Goal: Answer question/provide support

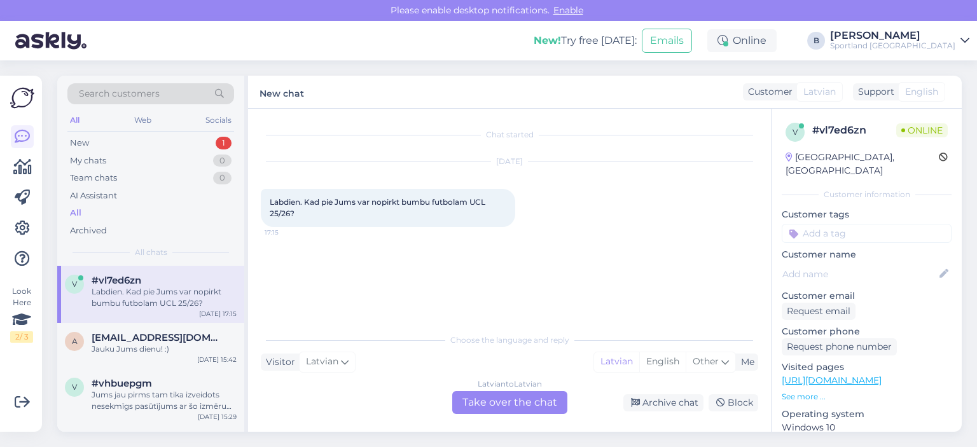
drag, startPoint x: 473, startPoint y: 202, endPoint x: 489, endPoint y: 209, distance: 16.8
click at [489, 209] on div "Labdien. Kad pie Jums var nopirkt bumbu futbolam UCL 25/26? 17:15" at bounding box center [388, 208] width 254 height 38
copy span "UCL 25/26?"
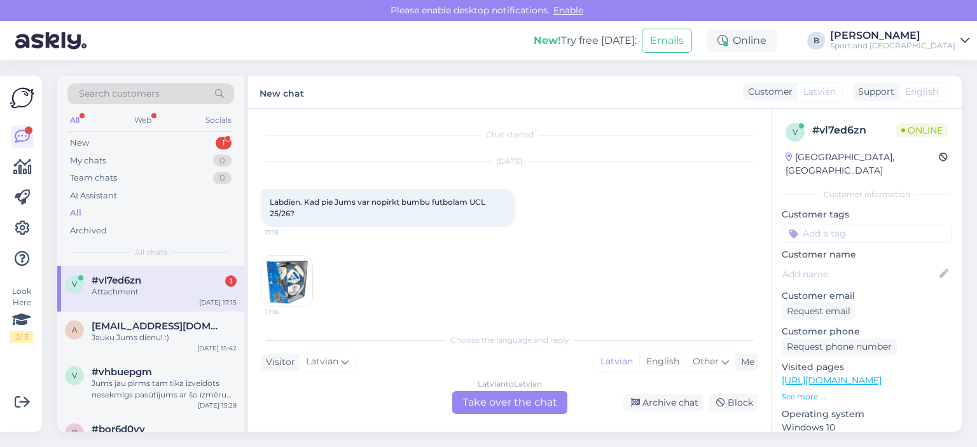
scroll to position [5, 0]
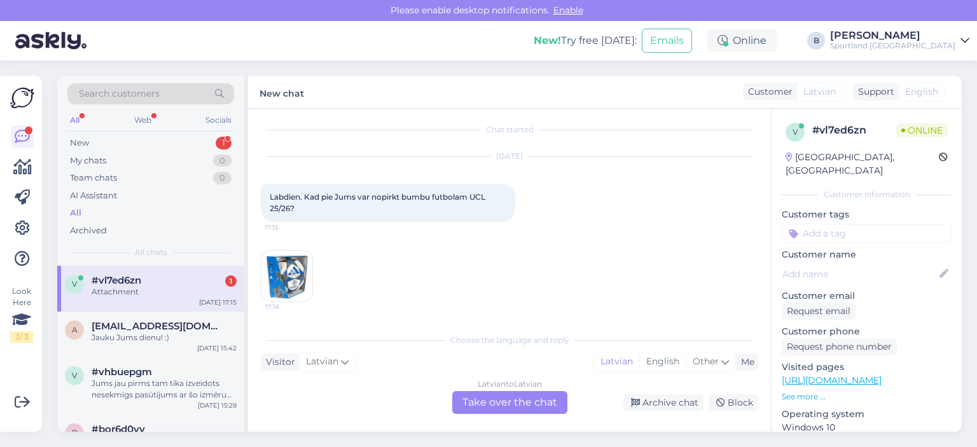
click at [280, 284] on img at bounding box center [286, 276] width 51 height 51
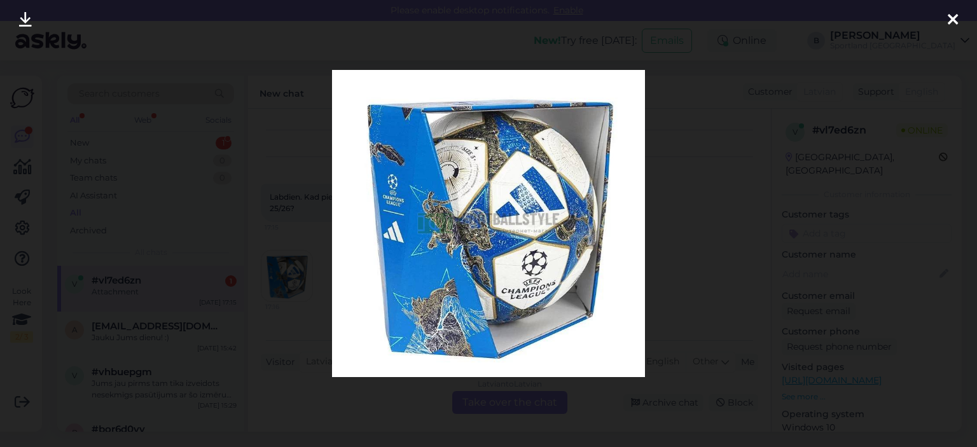
click at [698, 178] on div at bounding box center [488, 223] width 977 height 447
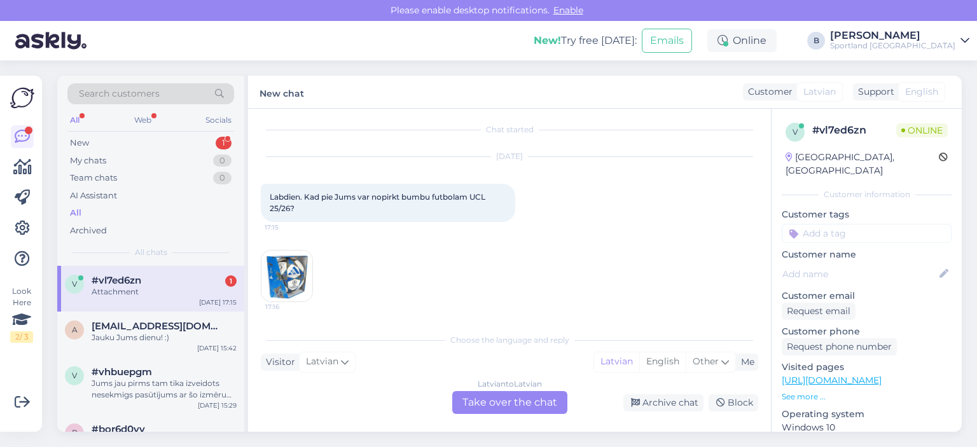
click at [504, 401] on div "Latvian to Latvian Take over the chat" at bounding box center [509, 402] width 115 height 23
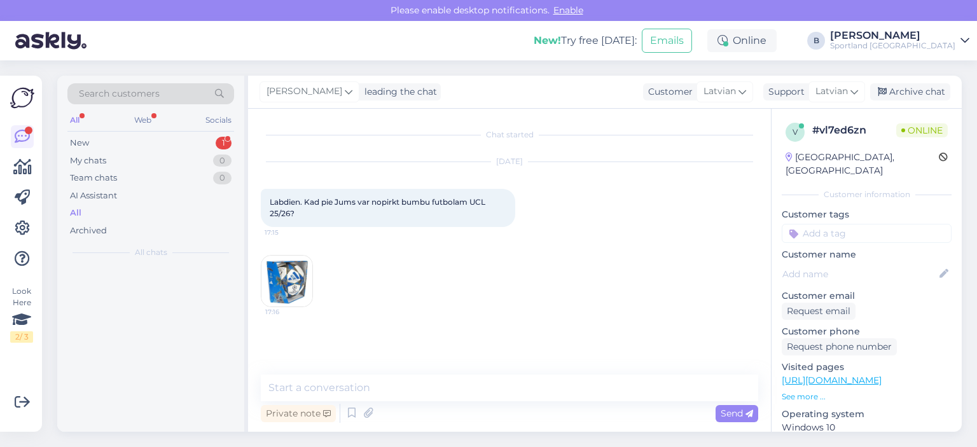
scroll to position [0, 0]
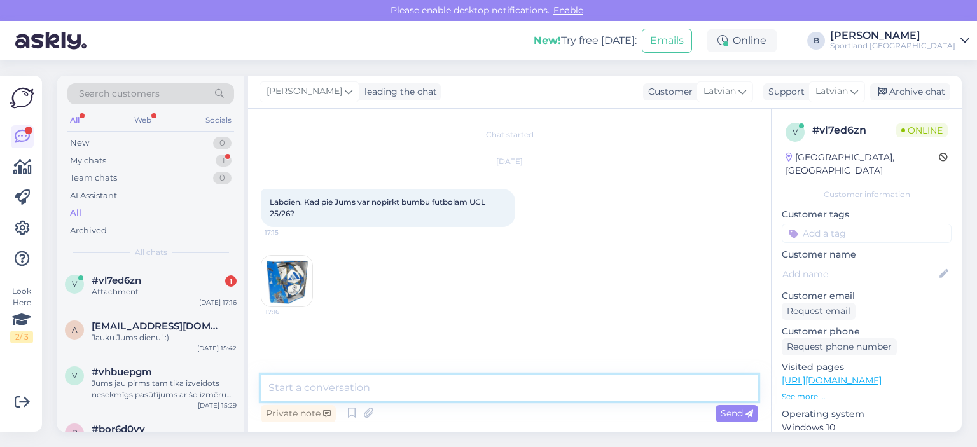
click at [504, 389] on textarea at bounding box center [509, 388] width 497 height 27
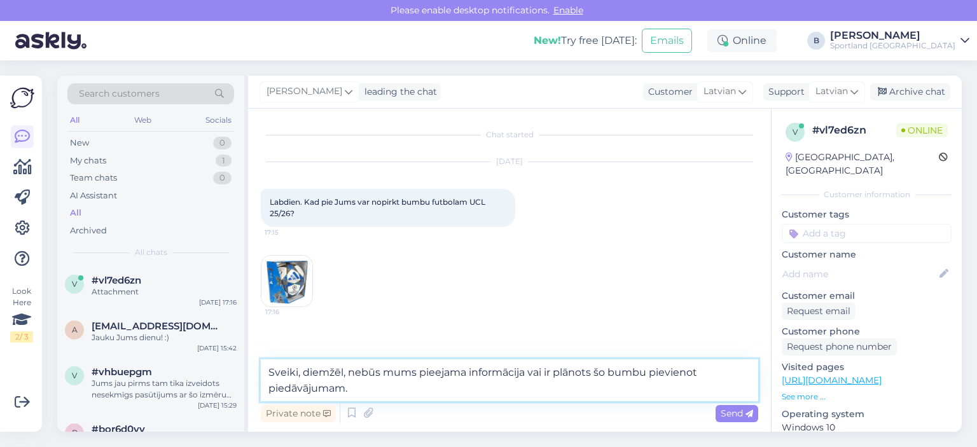
type textarea "Sveiki, diemžēl, nebūs mums pieejama informācija vai ir plānots šo bumbu pievie…"
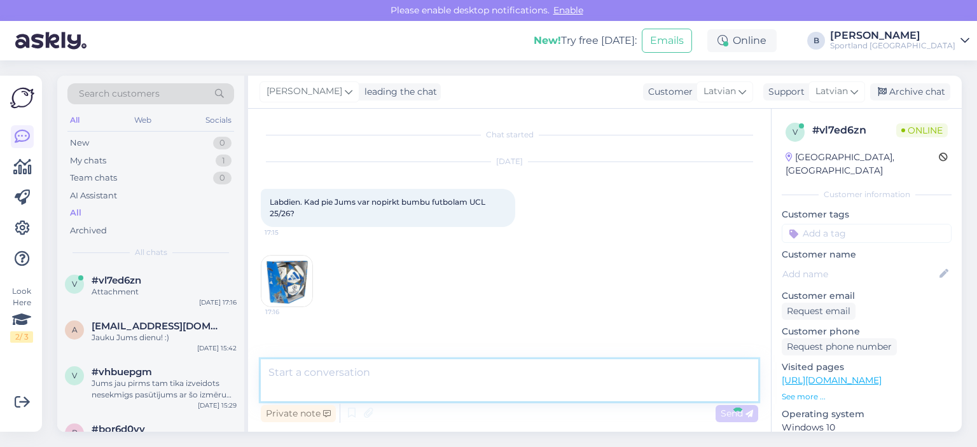
scroll to position [24, 0]
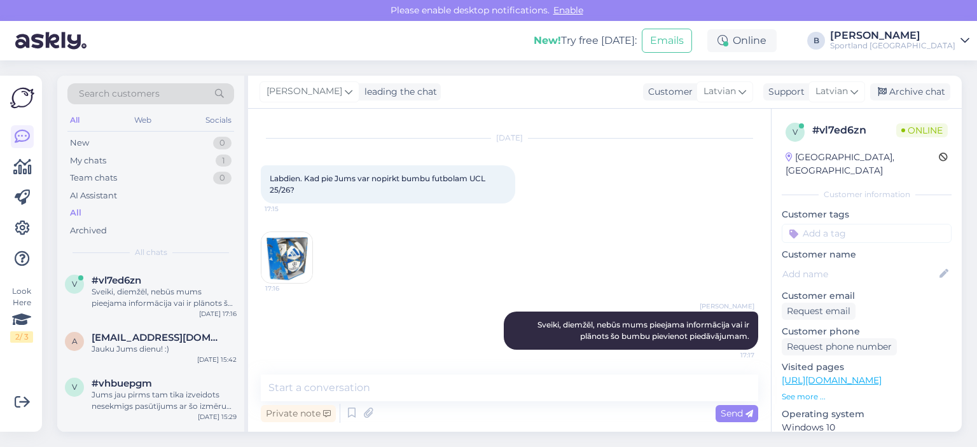
click at [899, 101] on div "[PERSON_NAME] leading the chat Customer Latvian Support Latvian Archive chat" at bounding box center [605, 92] width 714 height 33
click at [906, 88] on div "Archive chat" at bounding box center [910, 91] width 80 height 17
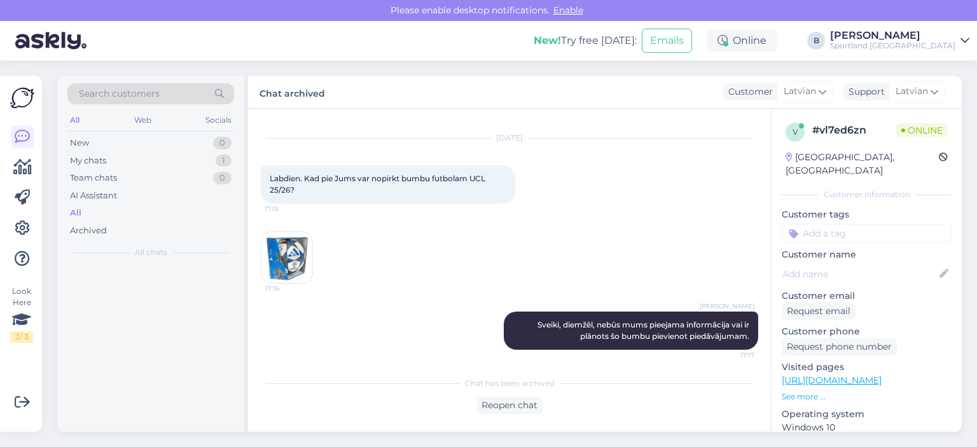
scroll to position [28, 0]
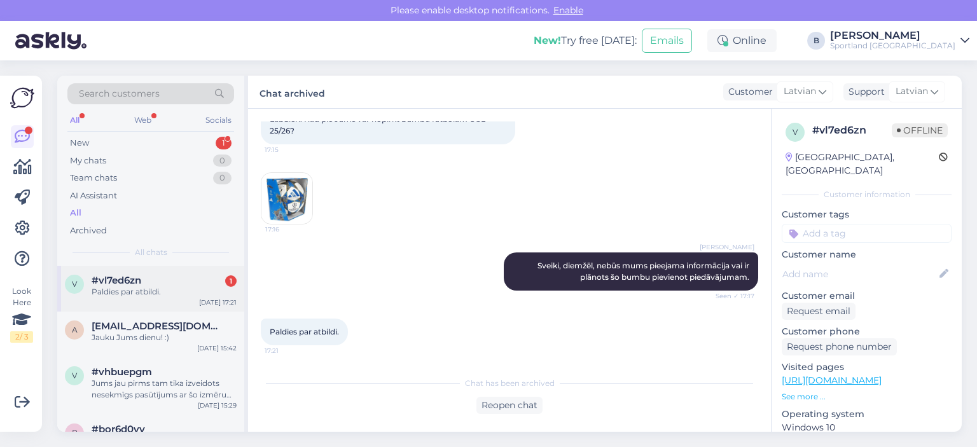
click at [153, 282] on div "#vl7ed6zn 1" at bounding box center [164, 280] width 145 height 11
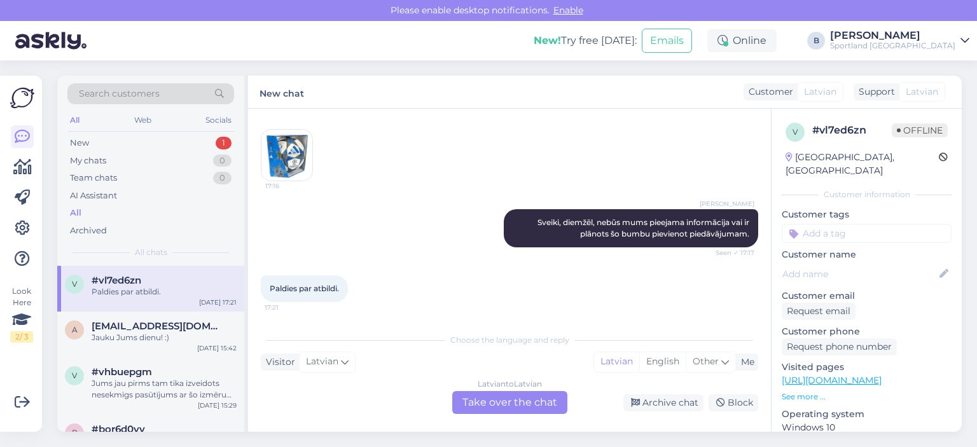
click at [490, 403] on div "Latvian to Latvian Take over the chat" at bounding box center [509, 402] width 115 height 23
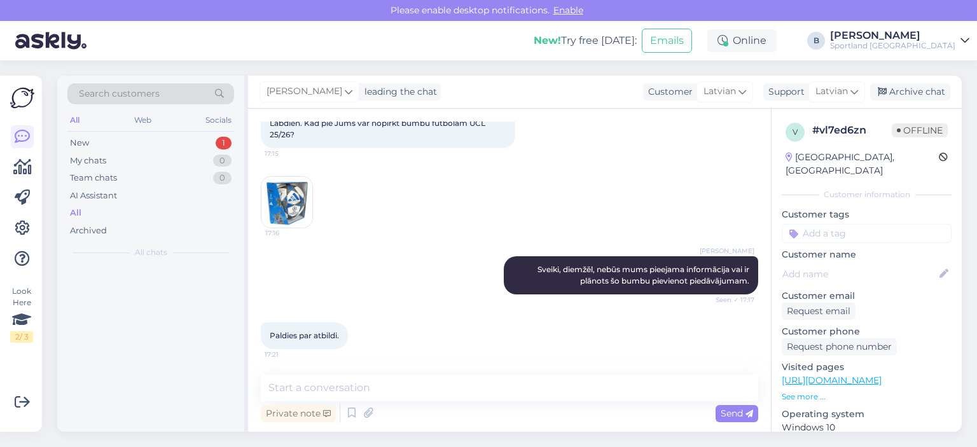
scroll to position [79, 0]
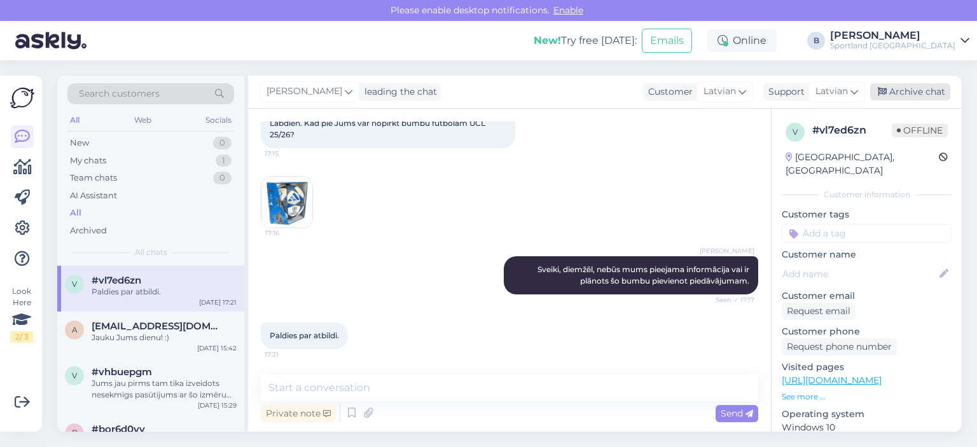
click at [913, 92] on div "Archive chat" at bounding box center [910, 91] width 80 height 17
